Goal: Information Seeking & Learning: Learn about a topic

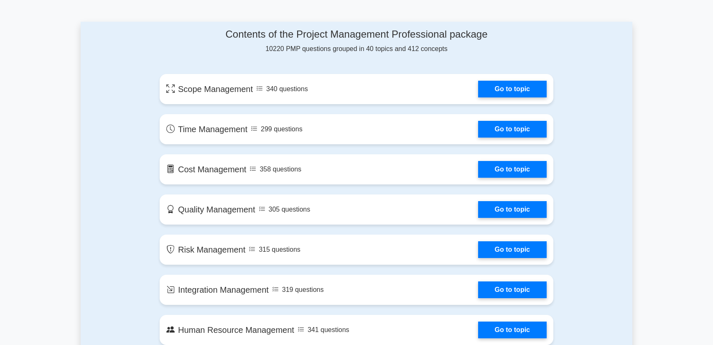
scroll to position [422, 0]
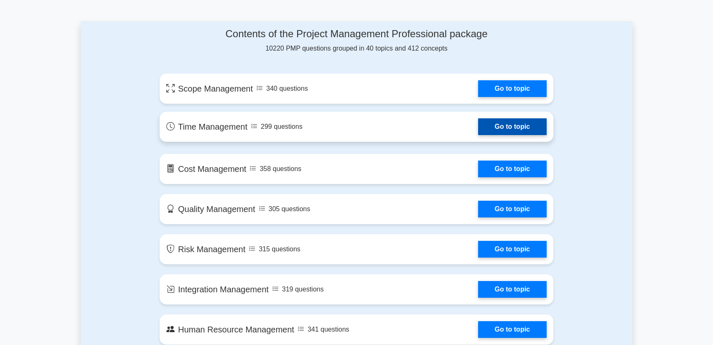
click at [488, 132] on link "Go to topic" at bounding box center [512, 126] width 69 height 17
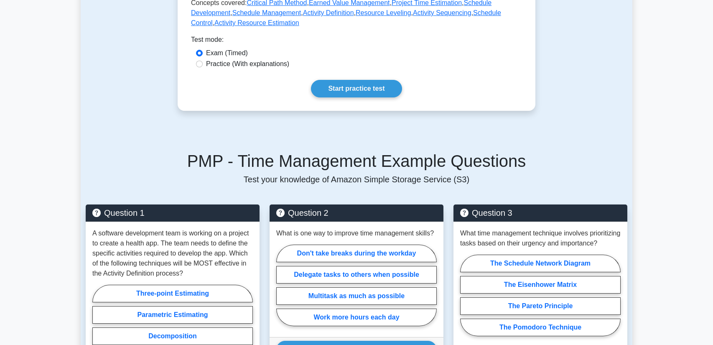
scroll to position [409, 0]
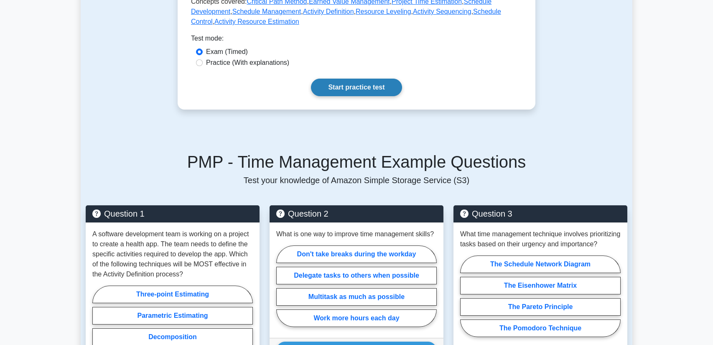
click at [367, 92] on link "Start practice test" at bounding box center [356, 88] width 91 height 18
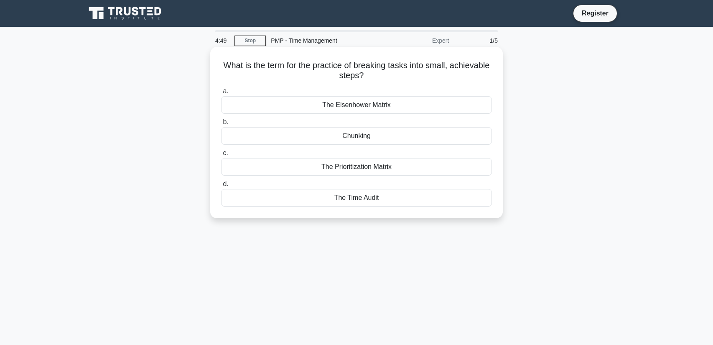
click at [358, 135] on div "Chunking" at bounding box center [356, 136] width 271 height 18
click at [221, 125] on input "b. Chunking" at bounding box center [221, 122] width 0 height 5
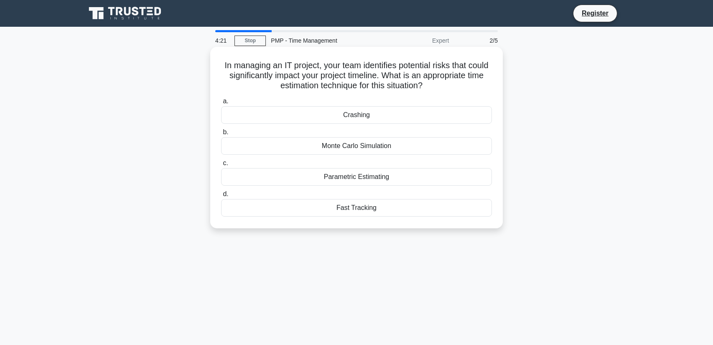
click at [351, 176] on div "Parametric Estimating" at bounding box center [356, 177] width 271 height 18
click at [221, 166] on input "c. Parametric Estimating" at bounding box center [221, 163] width 0 height 5
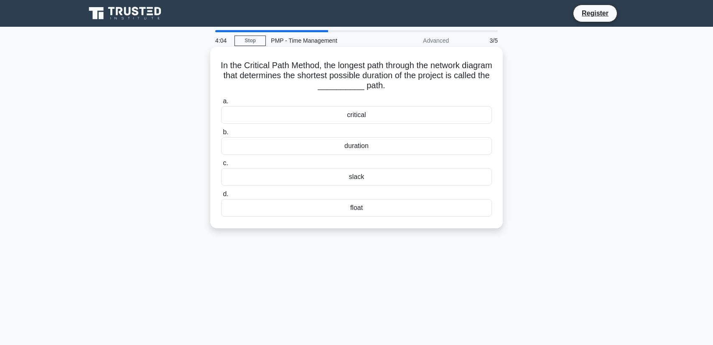
click at [353, 179] on div "slack" at bounding box center [356, 177] width 271 height 18
click at [221, 166] on input "c. slack" at bounding box center [221, 163] width 0 height 5
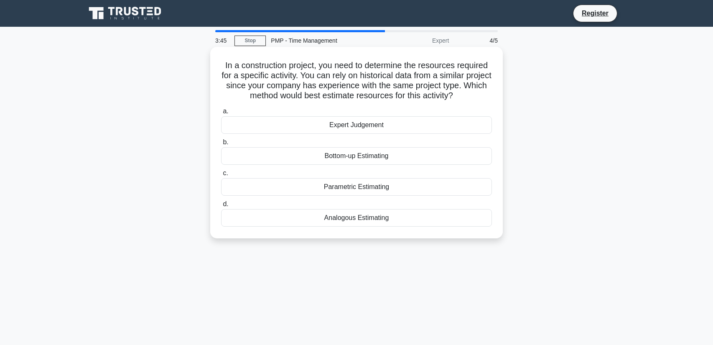
click at [353, 160] on div "Bottom-up Estimating" at bounding box center [356, 156] width 271 height 18
click at [221, 145] on input "b. Bottom-up Estimating" at bounding box center [221, 142] width 0 height 5
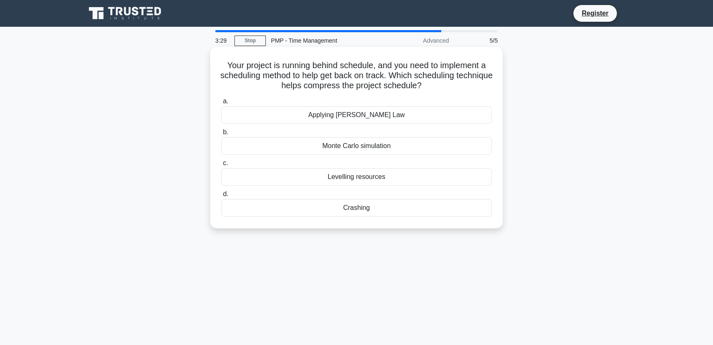
click at [363, 209] on div "Crashing" at bounding box center [356, 208] width 271 height 18
click at [221, 197] on input "d. Crashing" at bounding box center [221, 194] width 0 height 5
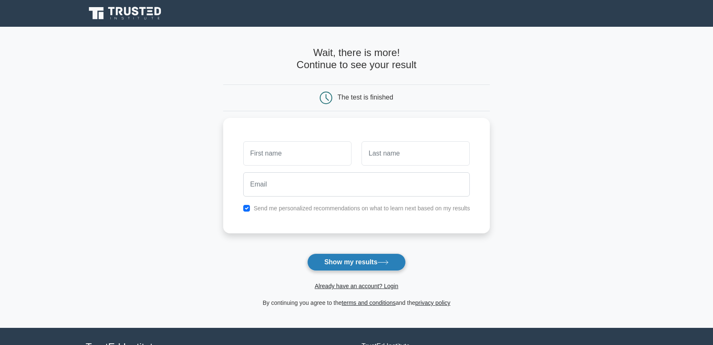
click at [363, 266] on button "Show my results" at bounding box center [356, 262] width 99 height 18
type input "rahu"
type input "a"
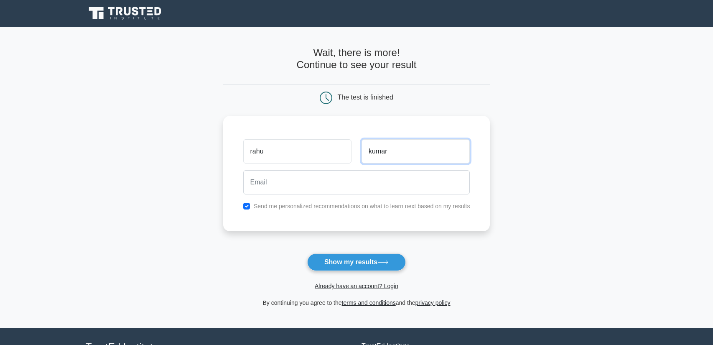
type input "kumar"
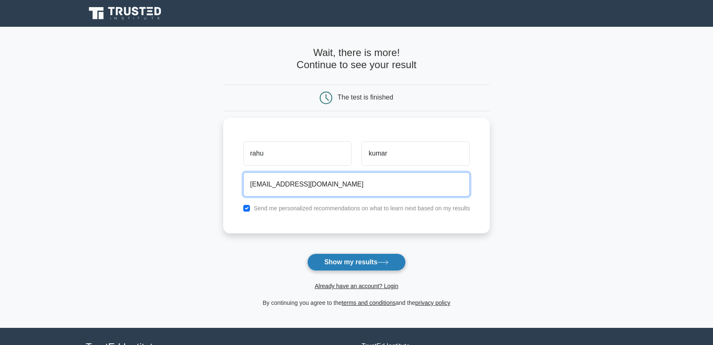
type input "rahu.kumar@gmail.com"
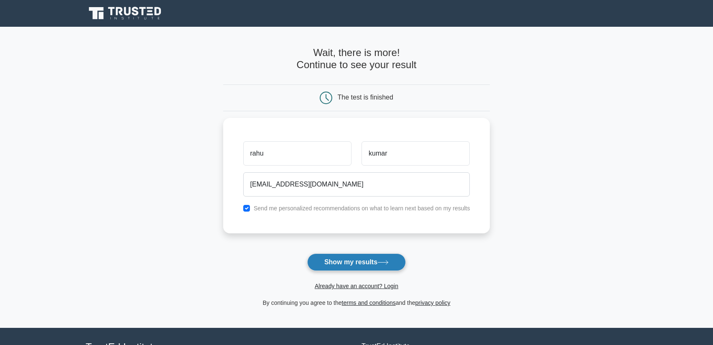
click at [367, 269] on button "Show my results" at bounding box center [356, 262] width 99 height 18
